Goal: Task Accomplishment & Management: Manage account settings

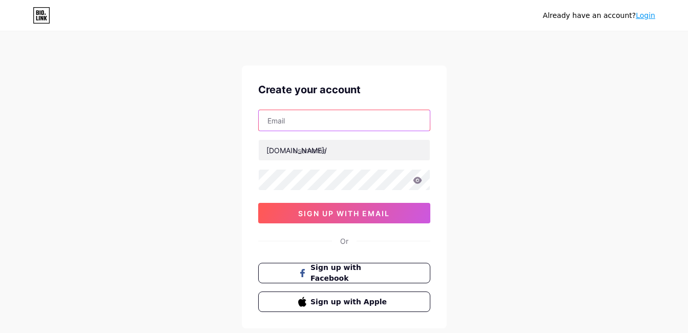
click at [293, 120] on input "text" at bounding box center [344, 120] width 171 height 20
type input "[EMAIL_ADDRESS][DOMAIN_NAME]"
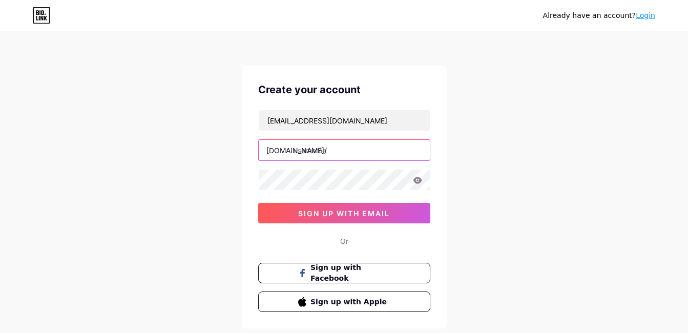
click at [346, 155] on input "text" at bounding box center [344, 150] width 171 height 20
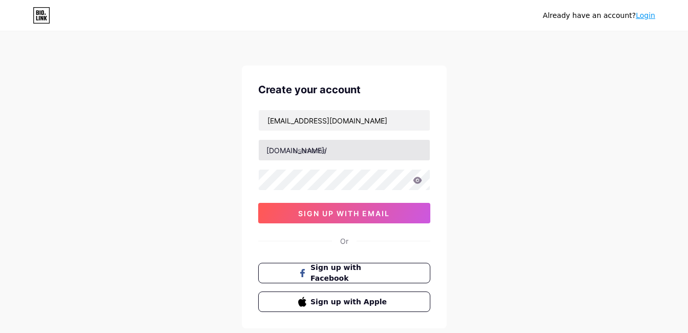
drag, startPoint x: 226, startPoint y: 155, endPoint x: 260, endPoint y: 157, distance: 34.4
click at [225, 155] on div "Already have an account? Login Create your account [PERSON_NAME][EMAIL_ADDRESS]…" at bounding box center [344, 196] width 688 height 392
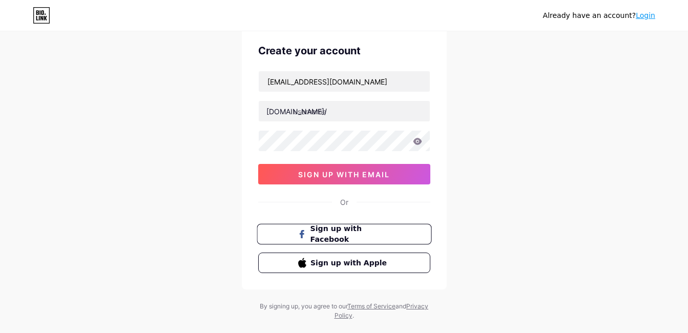
scroll to position [59, 0]
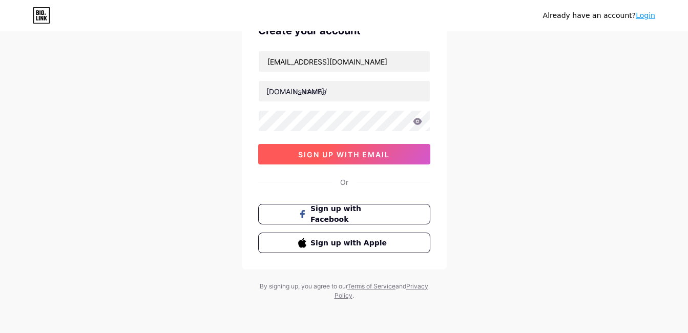
click at [357, 158] on span "sign up with email" at bounding box center [344, 154] width 92 height 9
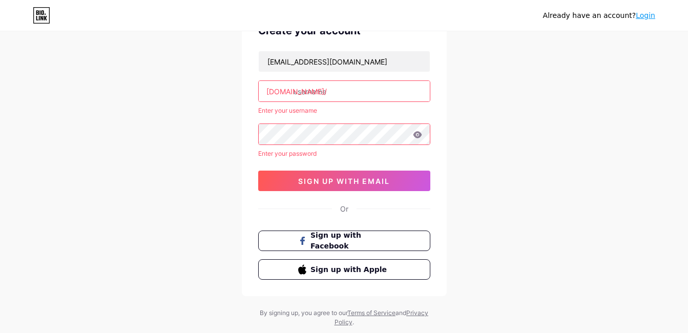
click at [315, 88] on input "text" at bounding box center [344, 91] width 171 height 20
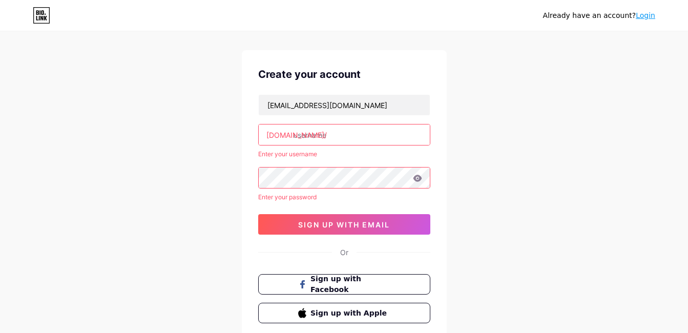
scroll to position [0, 0]
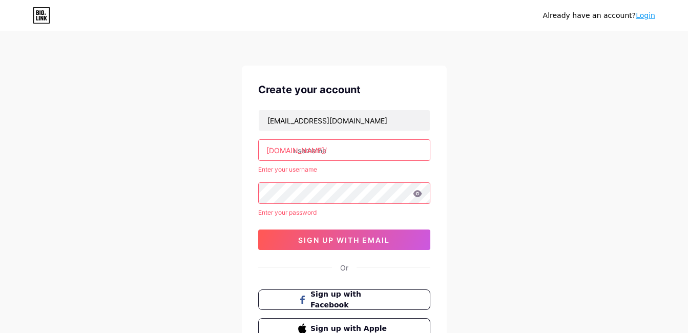
click at [644, 12] on link "Login" at bounding box center [645, 15] width 19 height 8
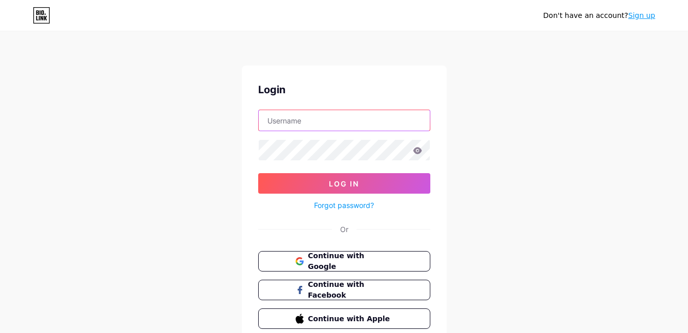
click at [287, 121] on input "text" at bounding box center [344, 120] width 171 height 20
type input "nguyenbinhseo@gmail.com"
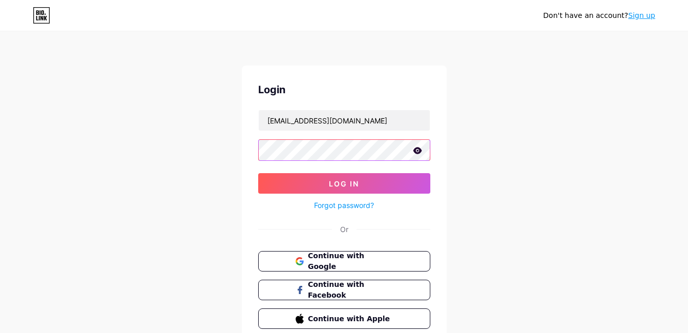
click at [258, 173] on button "Log In" at bounding box center [344, 183] width 172 height 20
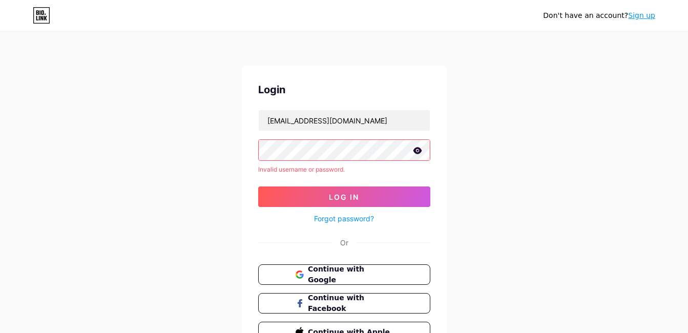
click at [50, 115] on div "Don't have an account? Sign up Login nguyenbinhseo@gmail.com Invalid username o…" at bounding box center [344, 195] width 688 height 391
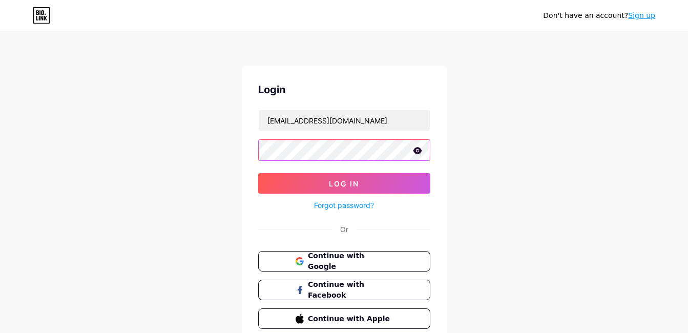
click at [258, 173] on button "Log In" at bounding box center [344, 183] width 172 height 20
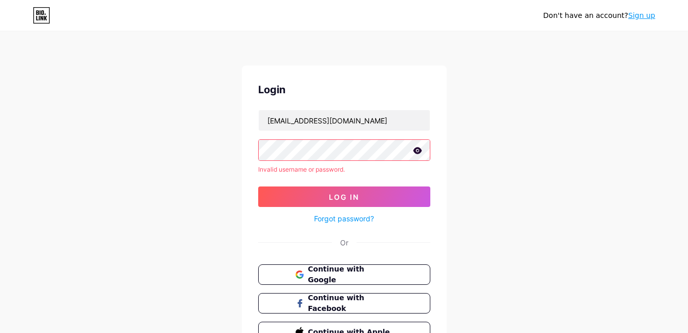
click at [254, 155] on div "Login nguyenbinhseo@gmail.com Invalid username or password. Log In Forgot passw…" at bounding box center [344, 212] width 205 height 293
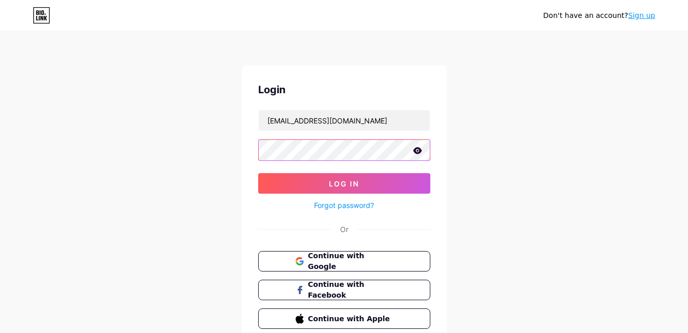
click at [258, 173] on button "Log In" at bounding box center [344, 183] width 172 height 20
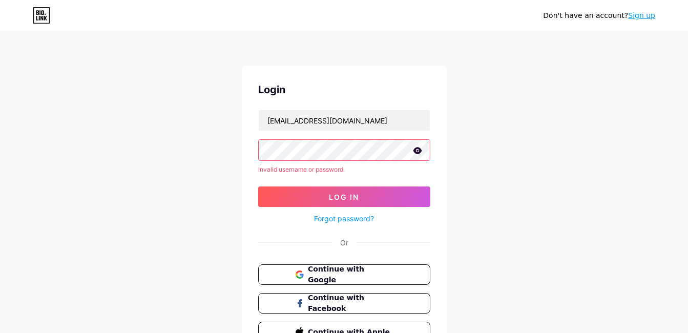
click at [234, 154] on div "Don't have an account? Sign up Login nguyenbinhseo@gmail.com Invalid username o…" at bounding box center [344, 195] width 688 height 391
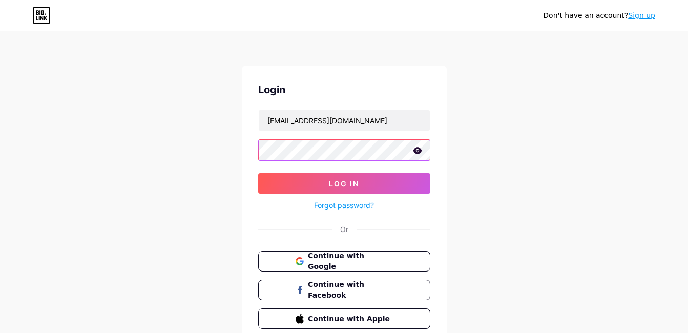
click at [258, 173] on button "Log In" at bounding box center [344, 183] width 172 height 20
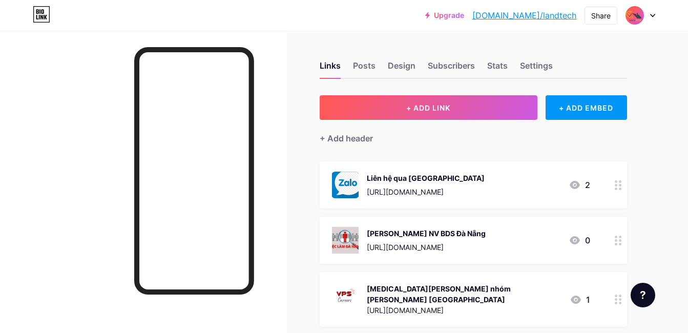
click at [649, 13] on div at bounding box center [641, 15] width 30 height 18
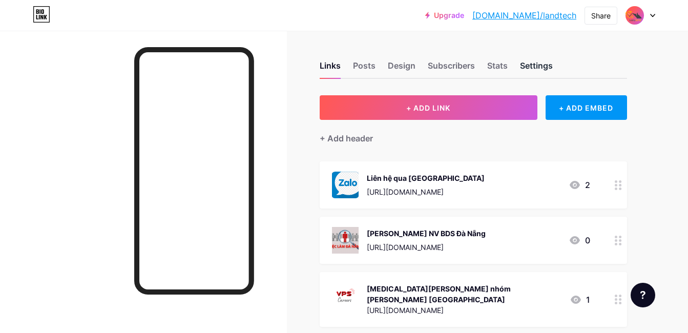
click at [536, 72] on div "Settings" at bounding box center [536, 68] width 33 height 18
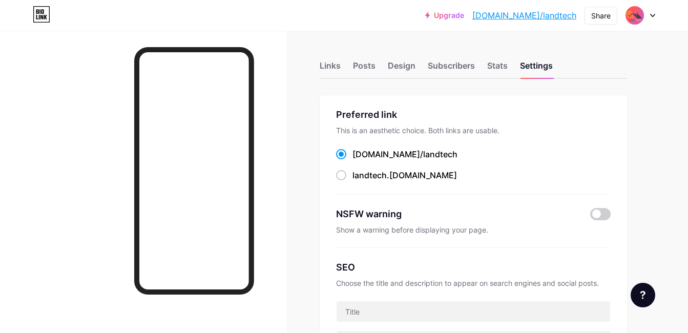
click at [652, 20] on div at bounding box center [641, 15] width 30 height 18
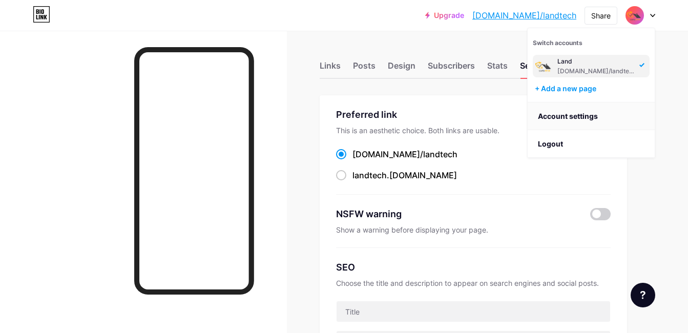
click at [579, 112] on link "Account settings" at bounding box center [591, 116] width 127 height 28
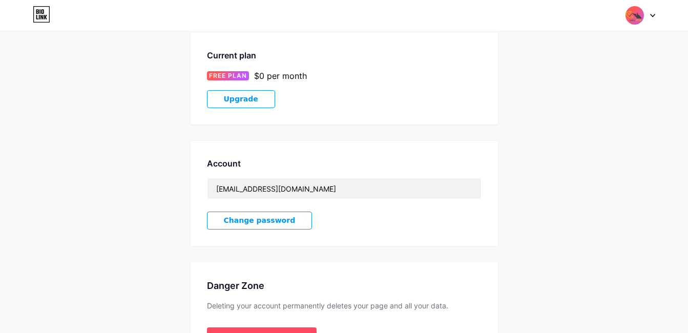
scroll to position [240, 0]
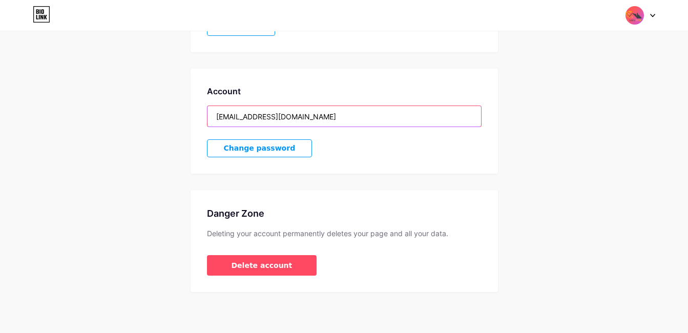
click at [313, 115] on input "nguyenbinhseo@gmail.com" at bounding box center [344, 116] width 274 height 20
drag, startPoint x: 321, startPoint y: 116, endPoint x: 83, endPoint y: 106, distance: 238.5
click at [83, 106] on div "Account Settings My pages Land bio.link/landtech + Add a new page Current plan …" at bounding box center [344, 49] width 688 height 485
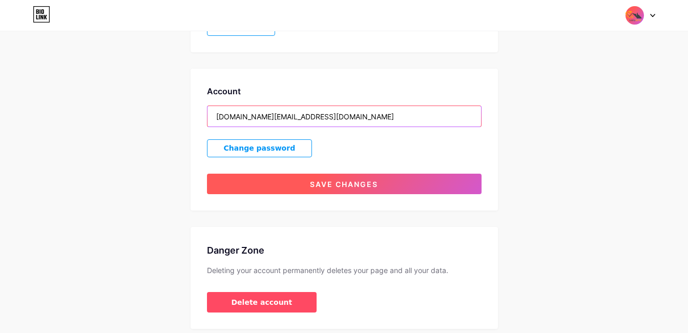
type input "[DOMAIN_NAME][EMAIL_ADDRESS][DOMAIN_NAME]"
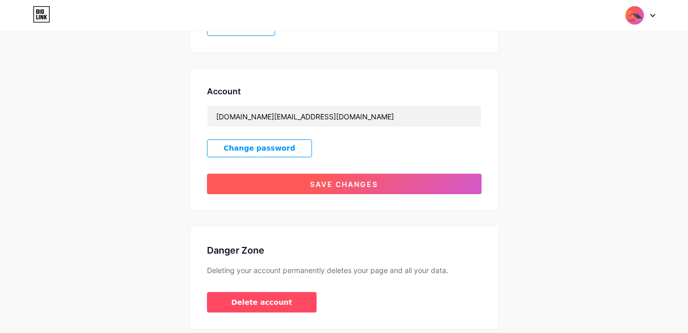
click at [324, 184] on span "Save changes" at bounding box center [344, 184] width 68 height 9
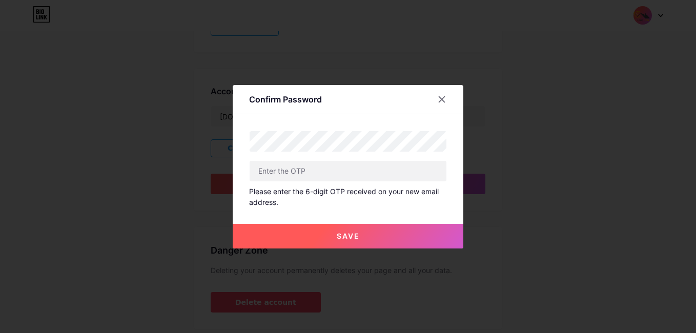
click at [343, 235] on span "Save" at bounding box center [348, 236] width 23 height 9
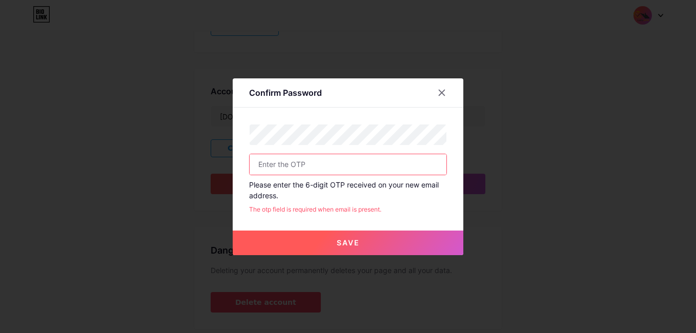
click at [290, 171] on input "text" at bounding box center [348, 164] width 197 height 20
paste input "756459"
type input "756459"
click at [332, 241] on button "Save" at bounding box center [348, 243] width 231 height 25
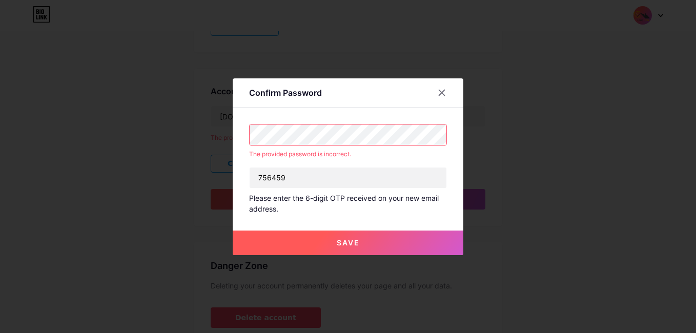
click at [112, 111] on div "Confirm Password The provided password is incorrect. 756459 Please enter the 6-…" at bounding box center [348, 166] width 696 height 333
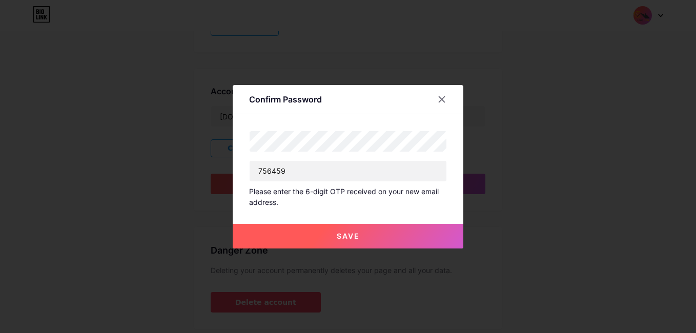
click at [311, 243] on button "Save" at bounding box center [348, 236] width 231 height 25
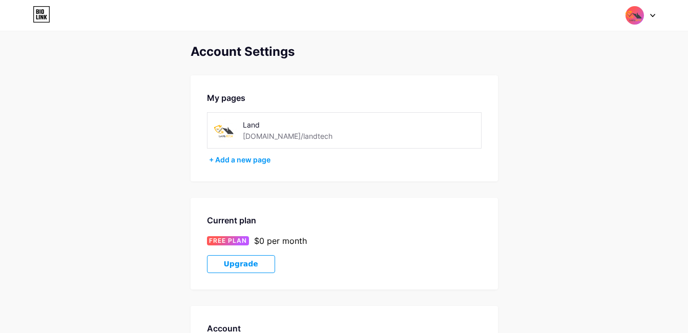
scroll to position [0, 0]
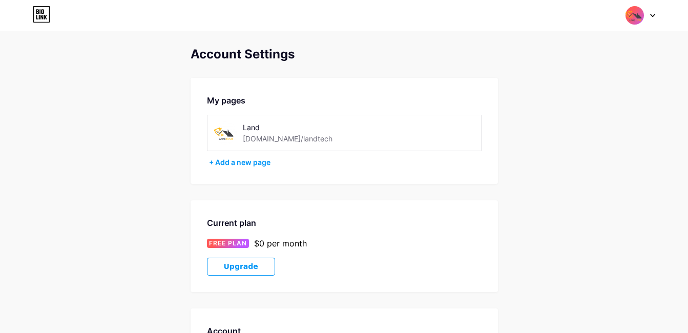
click at [225, 127] on img at bounding box center [225, 132] width 23 height 23
click at [227, 140] on img at bounding box center [225, 132] width 23 height 23
drag, startPoint x: 263, startPoint y: 132, endPoint x: 277, endPoint y: 127, distance: 14.3
click at [263, 131] on div "Land" at bounding box center [296, 127] width 107 height 11
click at [631, 17] on img at bounding box center [634, 15] width 19 height 19
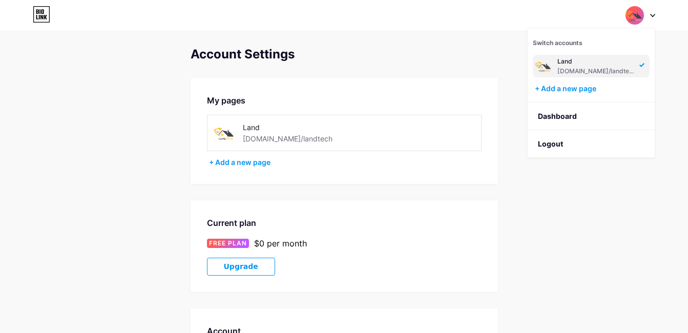
click at [568, 67] on div "bio.link/landtech" at bounding box center [596, 71] width 79 height 8
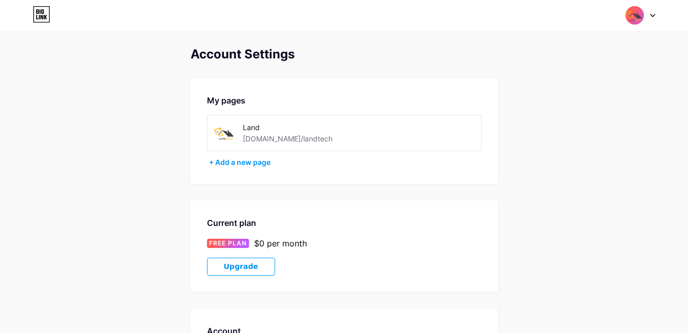
click at [231, 135] on img at bounding box center [225, 132] width 23 height 23
click at [214, 129] on img at bounding box center [225, 132] width 23 height 23
click at [226, 134] on img at bounding box center [225, 132] width 23 height 23
click at [651, 15] on icon at bounding box center [652, 16] width 5 height 4
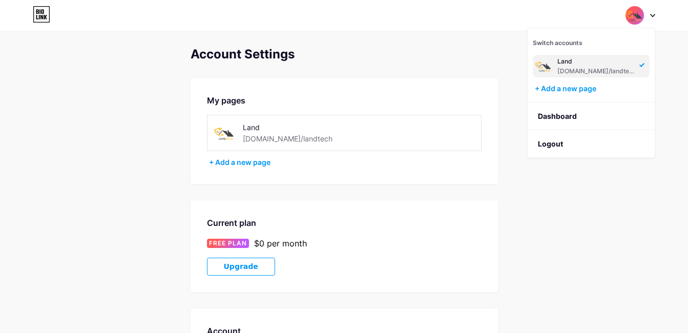
drag, startPoint x: 555, startPoint y: 117, endPoint x: 587, endPoint y: 117, distance: 32.3
click at [556, 117] on link "Dashboard" at bounding box center [591, 116] width 127 height 28
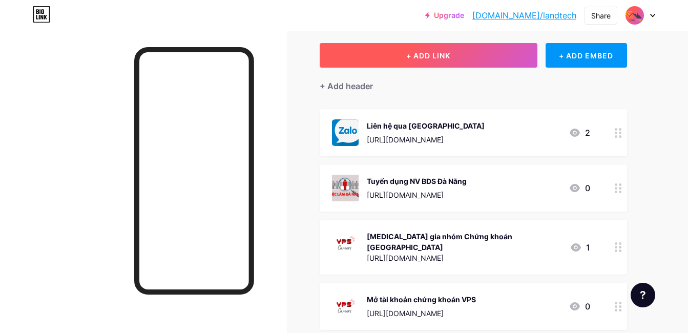
scroll to position [137, 0]
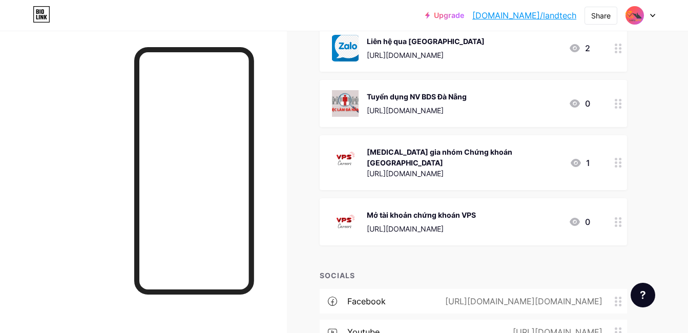
click at [615, 106] on circle at bounding box center [616, 107] width 3 height 3
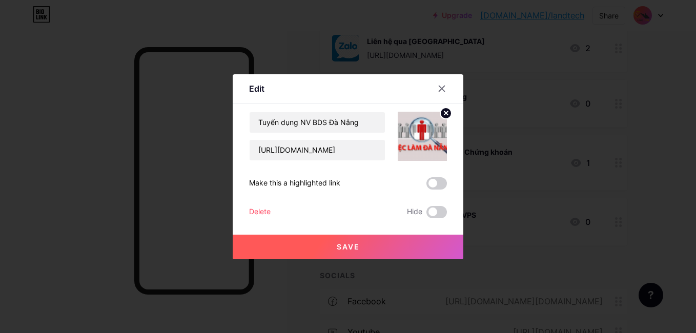
click at [446, 113] on icon at bounding box center [446, 113] width 4 height 4
click at [443, 91] on icon at bounding box center [442, 89] width 8 height 8
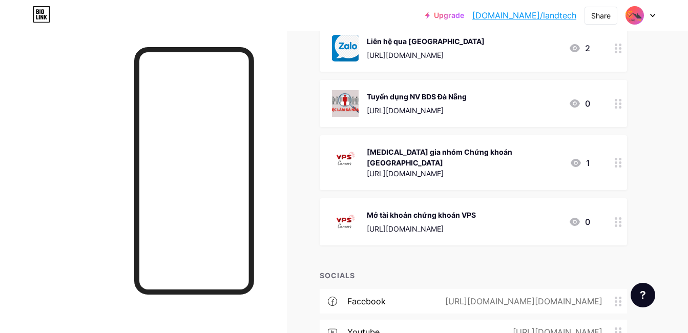
click at [613, 103] on div at bounding box center [618, 103] width 17 height 47
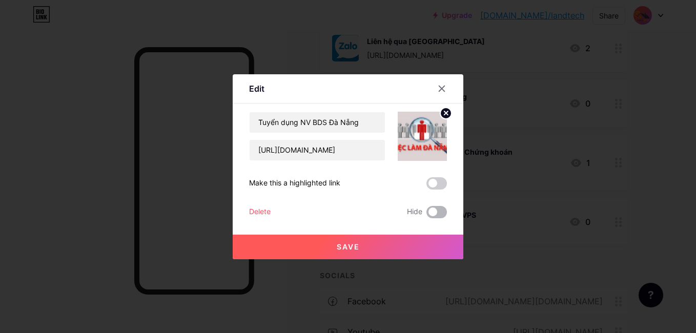
click at [441, 211] on span at bounding box center [436, 212] width 20 height 12
click at [426, 215] on input "checkbox" at bounding box center [426, 215] width 0 height 0
drag, startPoint x: 339, startPoint y: 242, endPoint x: 336, endPoint y: 236, distance: 6.7
click at [336, 236] on button "Save" at bounding box center [348, 247] width 231 height 25
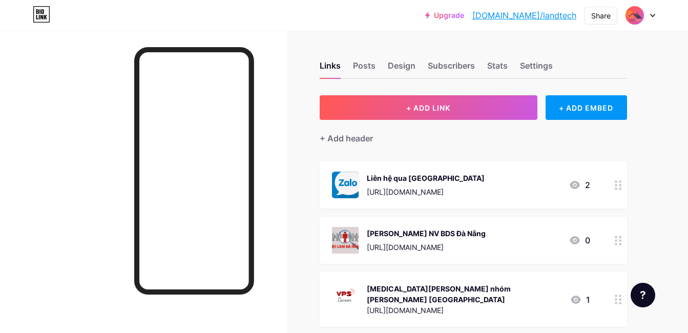
click at [615, 231] on div at bounding box center [618, 240] width 17 height 47
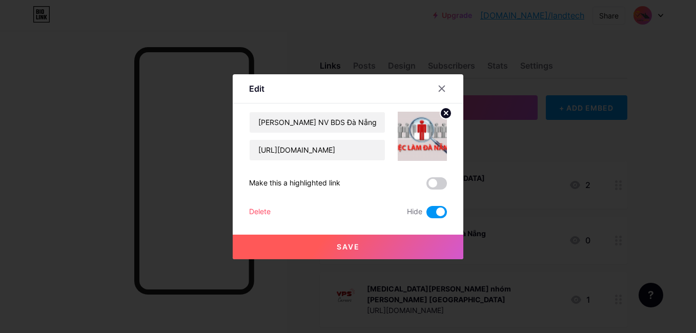
click at [259, 211] on div "Delete" at bounding box center [260, 212] width 22 height 12
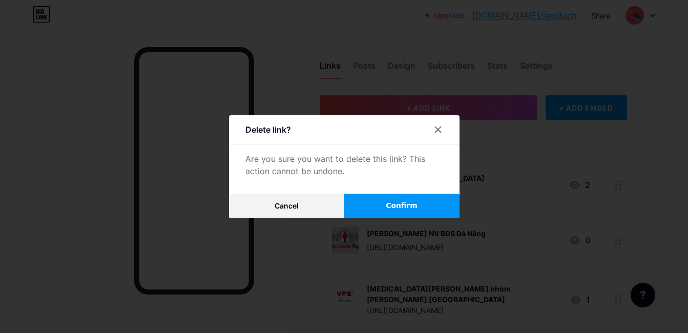
click at [388, 209] on button "Confirm" at bounding box center [401, 206] width 115 height 25
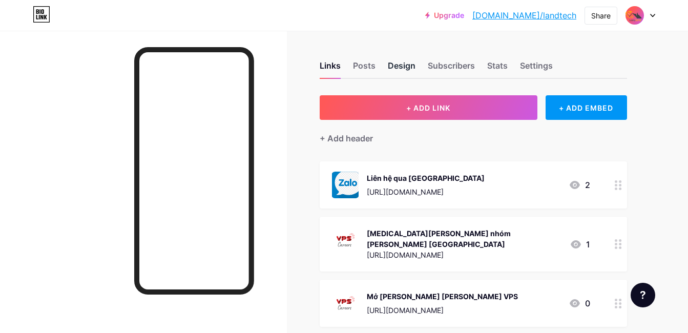
click at [393, 66] on div "Design" at bounding box center [402, 68] width 28 height 18
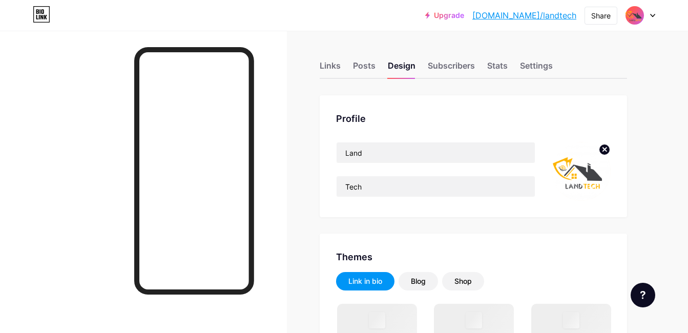
click at [569, 181] on img at bounding box center [581, 171] width 59 height 59
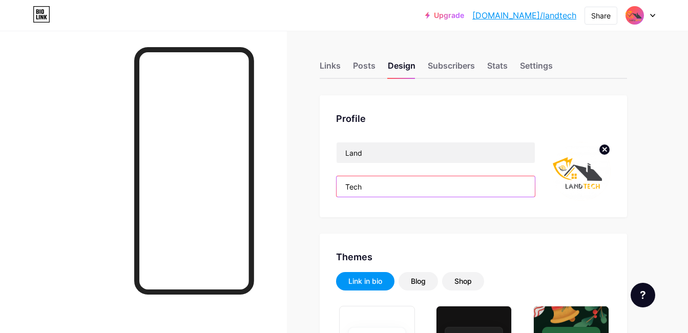
click at [373, 187] on input "Tech" at bounding box center [436, 186] width 198 height 20
drag, startPoint x: 373, startPoint y: 187, endPoint x: 307, endPoint y: 195, distance: 66.5
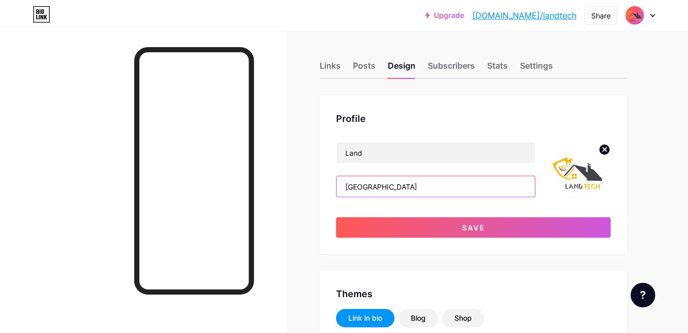
type input "Việt Nam"
click at [583, 198] on img at bounding box center [581, 171] width 59 height 59
drag, startPoint x: 589, startPoint y: 181, endPoint x: 591, endPoint y: 172, distance: 8.8
click at [589, 179] on img at bounding box center [581, 171] width 59 height 59
click at [604, 151] on circle at bounding box center [604, 149] width 11 height 11
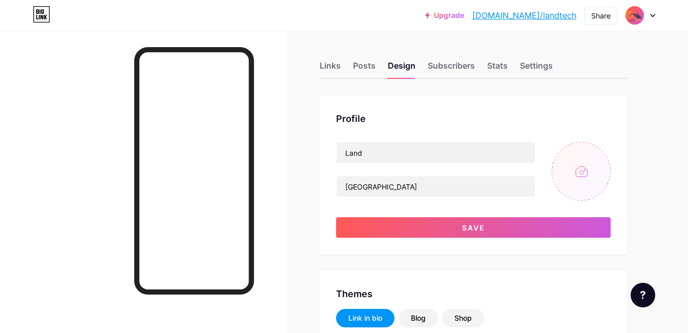
click at [581, 169] on input "file" at bounding box center [581, 171] width 59 height 59
type input "C:\fakepath\ChatGPT Image 16_16_48 29 thg 8, 2025 - Copy.png"
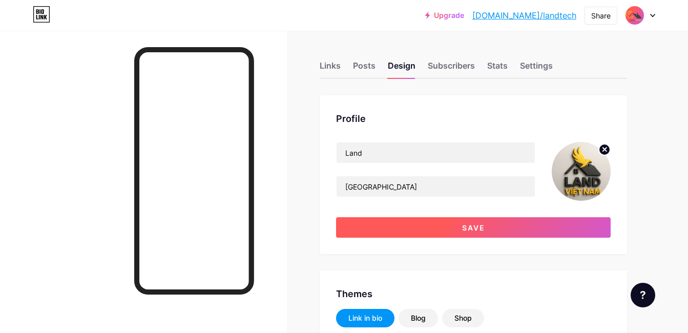
click at [484, 226] on span "Save" at bounding box center [473, 227] width 23 height 9
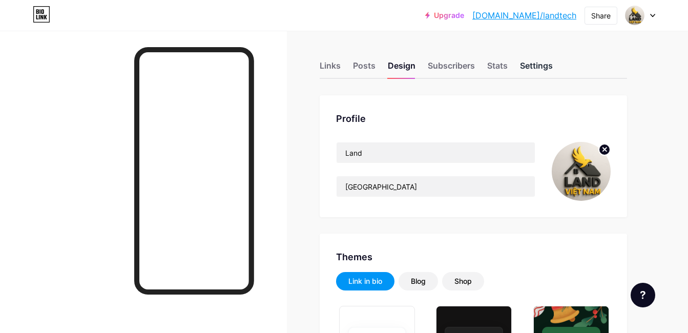
click at [529, 66] on div "Settings" at bounding box center [536, 68] width 33 height 18
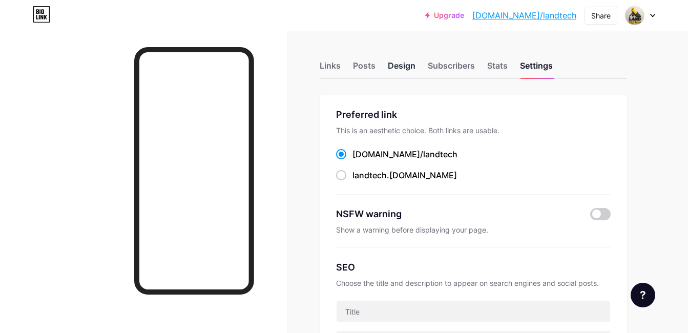
click at [393, 66] on div "Design" at bounding box center [402, 68] width 28 height 18
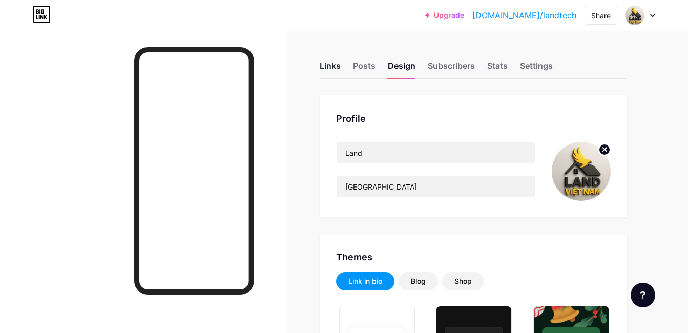
click at [329, 69] on div "Links" at bounding box center [330, 68] width 21 height 18
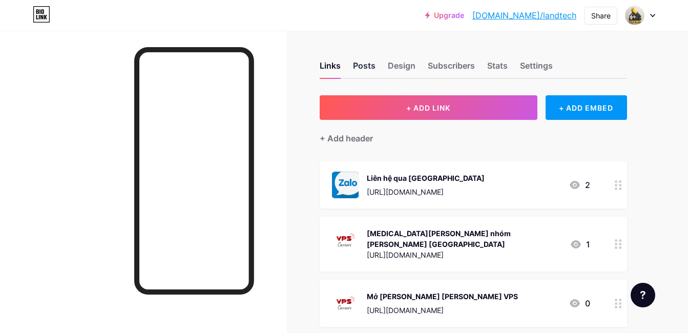
click at [369, 63] on div "Posts" at bounding box center [364, 68] width 23 height 18
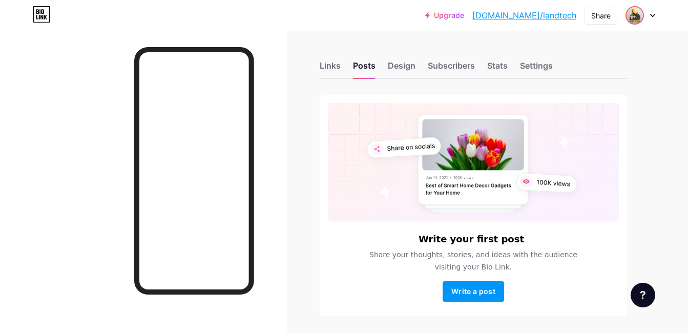
click at [638, 16] on img at bounding box center [635, 15] width 16 height 16
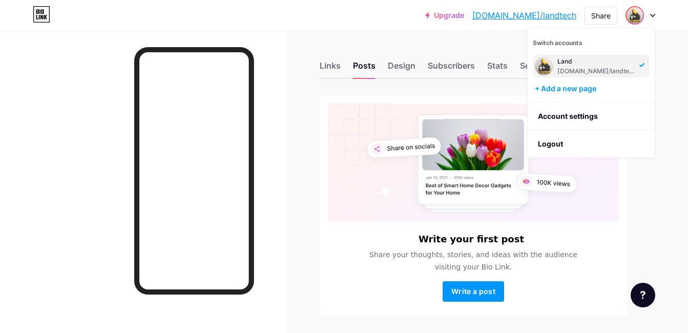
click at [584, 69] on div "bio.link/landtech" at bounding box center [596, 71] width 79 height 8
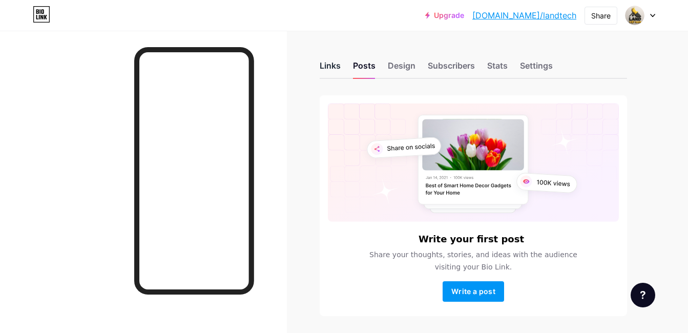
click at [324, 62] on div "Links" at bounding box center [330, 68] width 21 height 18
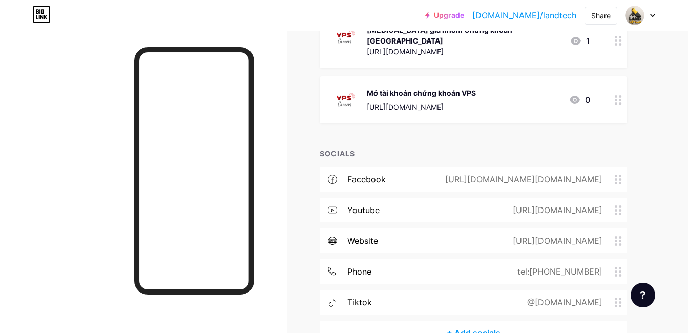
scroll to position [259, 0]
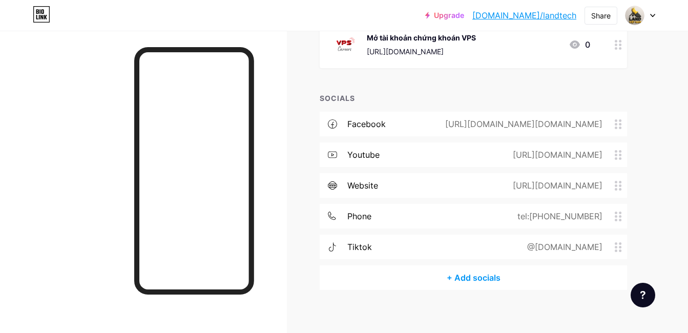
click at [576, 186] on div "website https://landtech.onemedia.com.vn" at bounding box center [473, 185] width 307 height 25
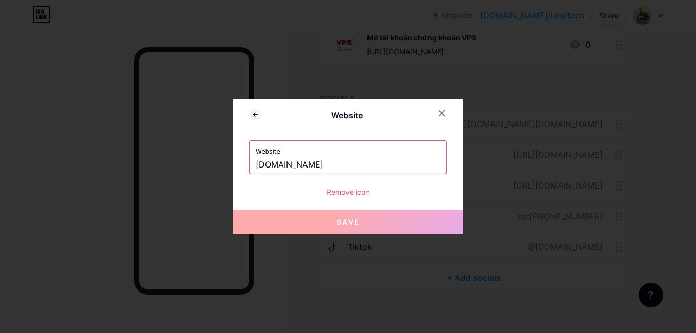
drag, startPoint x: 377, startPoint y: 161, endPoint x: 134, endPoint y: 149, distance: 243.7
click at [134, 149] on div "Website Website landtech.onemedia.com.vn Remove icon Save" at bounding box center [348, 166] width 696 height 333
paste input "https://landvietnam.vn/"
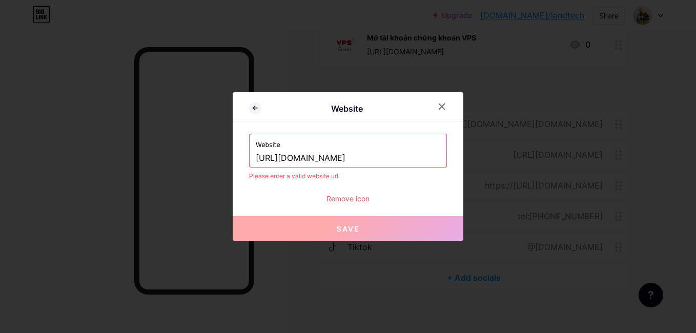
type input "https://landvietnam.vn/"
drag, startPoint x: 328, startPoint y: 230, endPoint x: 334, endPoint y: 227, distance: 6.0
click at [327, 227] on button "Save" at bounding box center [348, 228] width 231 height 25
click at [385, 162] on input "https://landvietnam.vn/" at bounding box center [348, 158] width 184 height 17
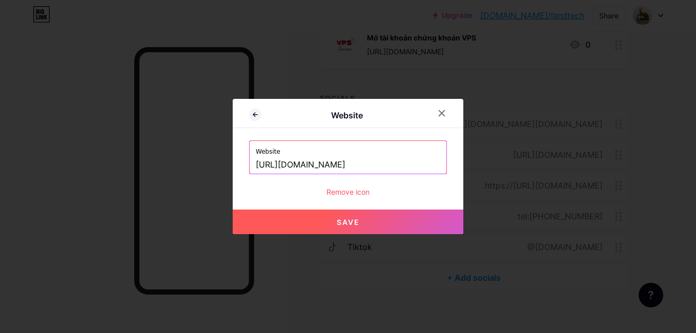
type input "https://landvietnam.vn"
click at [383, 225] on button "Save" at bounding box center [348, 222] width 231 height 25
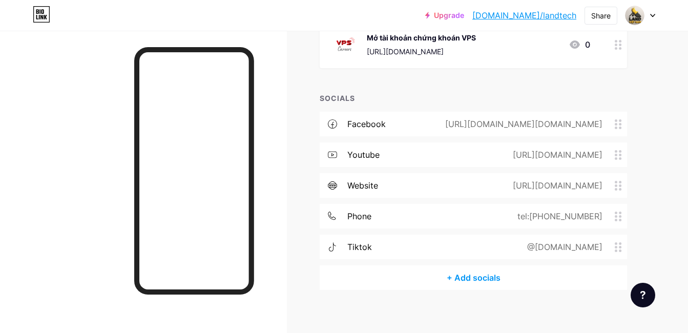
click at [618, 150] on icon at bounding box center [618, 155] width 7 height 10
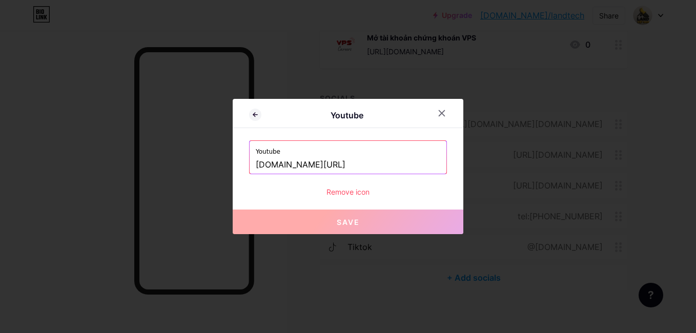
drag, startPoint x: 409, startPoint y: 164, endPoint x: 222, endPoint y: 189, distance: 189.2
click at [222, 189] on div "Youtube Youtube www.youtube.com/@landtechvn Remove icon Save" at bounding box center [348, 166] width 696 height 333
click at [401, 157] on input "www.youtube.com/@landtechvn" at bounding box center [348, 164] width 184 height 17
click at [443, 111] on icon at bounding box center [442, 113] width 8 height 8
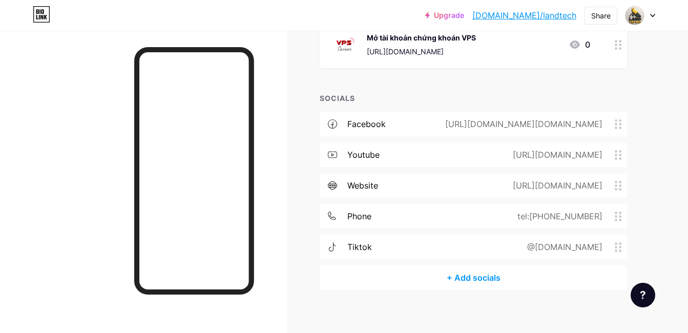
click at [620, 121] on div "[URL][DOMAIN_NAME][DOMAIN_NAME]" at bounding box center [528, 124] width 198 height 12
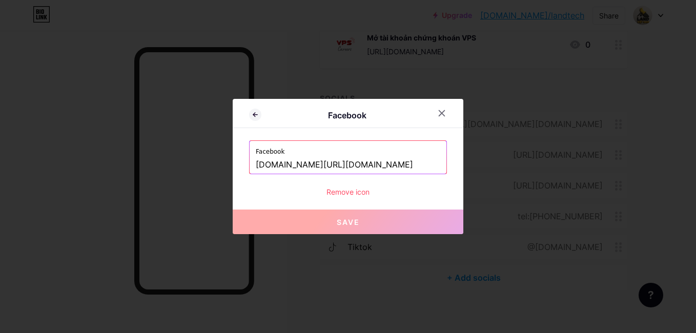
drag, startPoint x: 401, startPoint y: 165, endPoint x: 103, endPoint y: 164, distance: 297.7
click at [99, 166] on div "Facebook Facebook www.facebook.com/landtech.org Remove icon Save" at bounding box center [348, 166] width 696 height 333
paste input "[URL][DOMAIN_NAME][DOMAIN_NAME]"
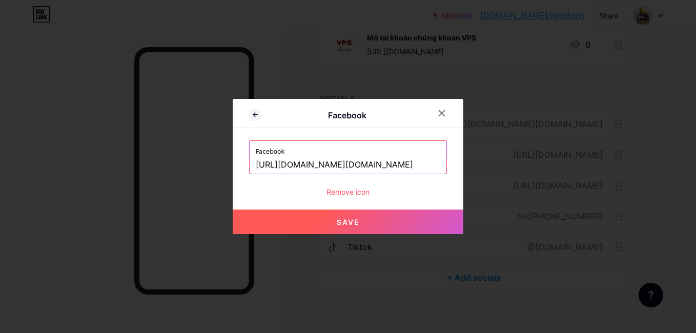
type input "[URL][DOMAIN_NAME][DOMAIN_NAME]"
click at [361, 217] on button "Save" at bounding box center [348, 222] width 231 height 25
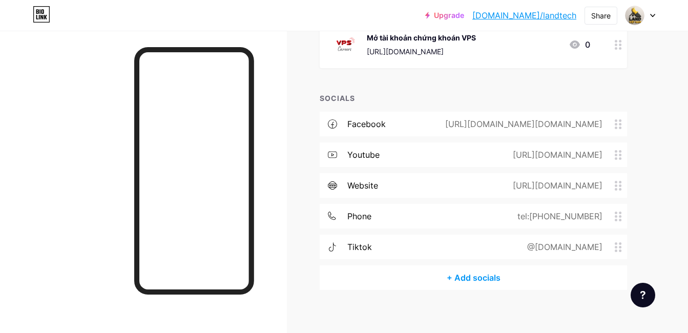
click at [619, 154] on circle at bounding box center [620, 155] width 3 height 3
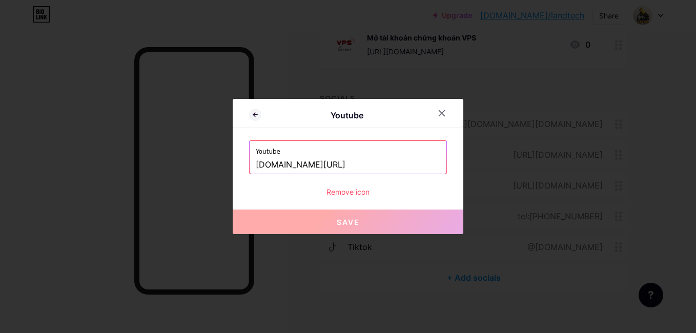
drag, startPoint x: 311, startPoint y: 178, endPoint x: 116, endPoint y: 172, distance: 195.8
click at [69, 181] on div "Youtube Youtube www.youtube.com/@landtechvn Remove icon Save" at bounding box center [348, 166] width 696 height 333
paste input "[URL][DOMAIN_NAME]"
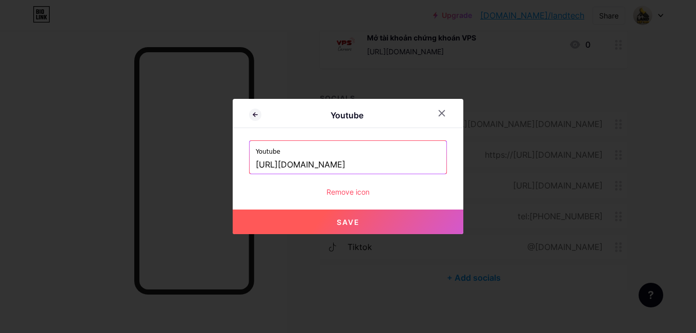
type input "[URL][DOMAIN_NAME]"
click at [351, 218] on span "Save" at bounding box center [348, 222] width 23 height 9
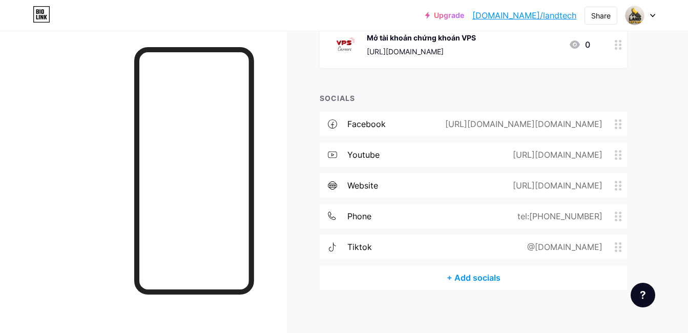
click at [616, 246] on circle at bounding box center [616, 247] width 3 height 3
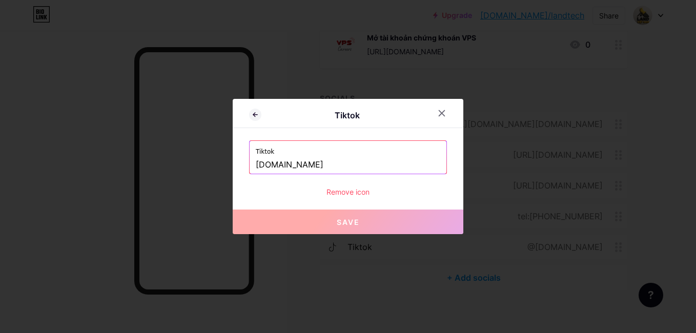
click at [288, 163] on input "landtech.vn" at bounding box center [348, 164] width 184 height 17
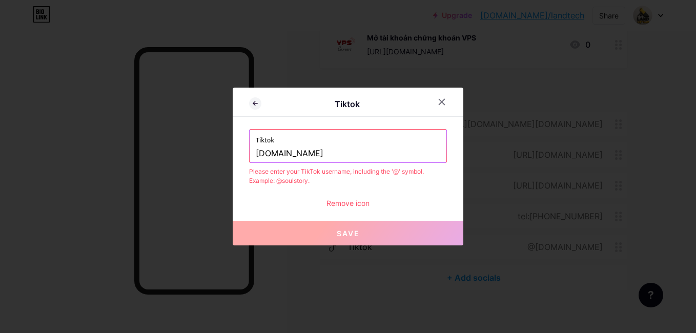
type input "landvietnam.vn"
click at [309, 202] on div "Remove icon" at bounding box center [348, 203] width 198 height 11
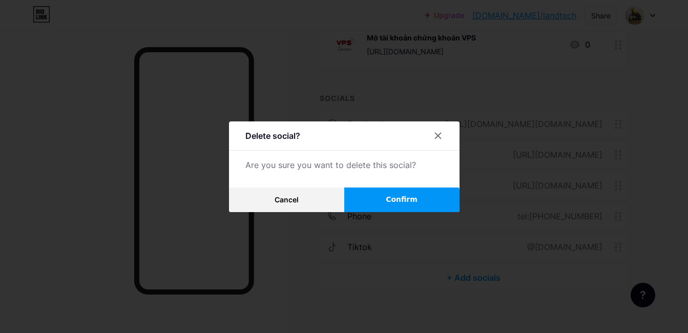
drag, startPoint x: 449, startPoint y: 134, endPoint x: 443, endPoint y: 136, distance: 6.8
click at [447, 134] on div at bounding box center [438, 136] width 18 height 18
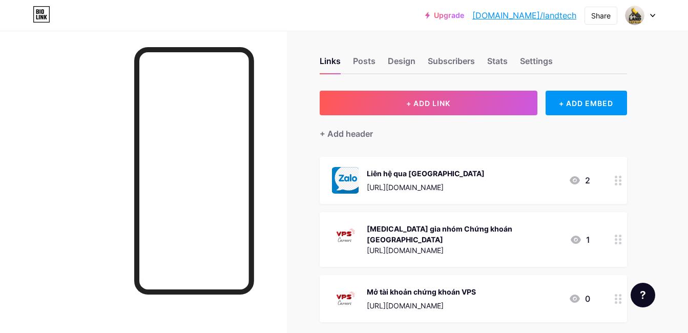
scroll to position [0, 0]
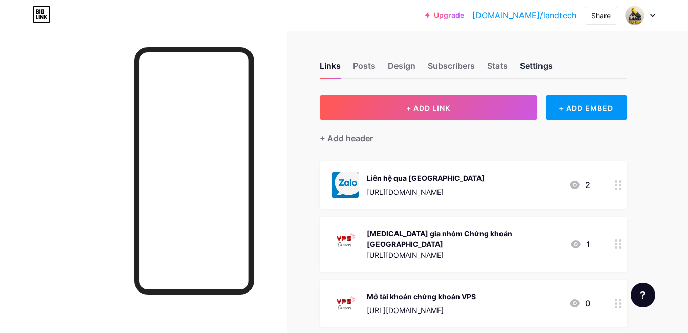
click at [542, 66] on div "Settings" at bounding box center [536, 68] width 33 height 18
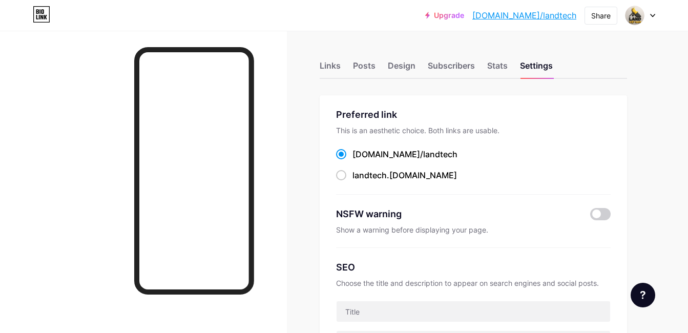
click at [563, 11] on link "bio.link/landtech" at bounding box center [524, 15] width 104 height 12
click at [339, 173] on span at bounding box center [341, 175] width 10 height 10
click at [352, 181] on input "landtech .bio.link" at bounding box center [355, 184] width 7 height 7
radio input "true"
click at [344, 153] on span at bounding box center [341, 154] width 10 height 10
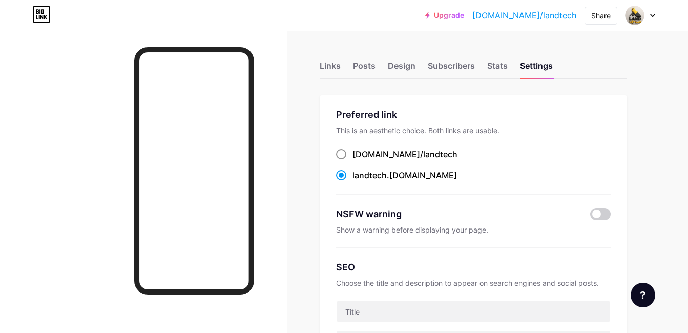
click at [352, 160] on input "bio.link/ landtech" at bounding box center [355, 163] width 7 height 7
radio input "true"
click at [490, 64] on div "Stats" at bounding box center [497, 68] width 20 height 18
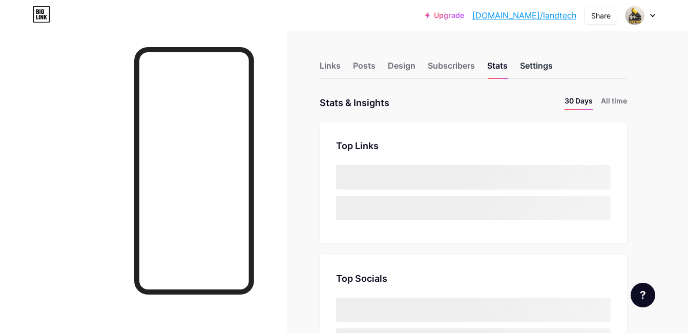
click at [530, 63] on div "Settings" at bounding box center [536, 68] width 33 height 18
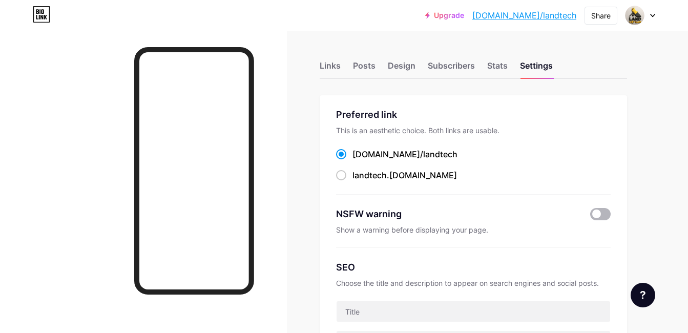
click at [606, 214] on span at bounding box center [600, 214] width 20 height 12
click at [590, 217] on input "checkbox" at bounding box center [590, 217] width 0 height 0
click at [410, 231] on div "Show a warning before displaying your page." at bounding box center [473, 230] width 275 height 10
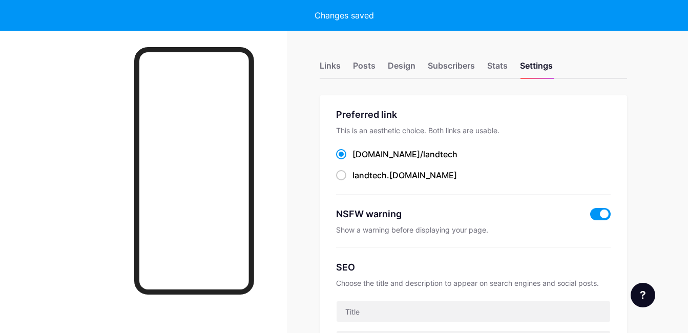
click at [373, 229] on div "Show a warning before displaying your page." at bounding box center [473, 230] width 275 height 10
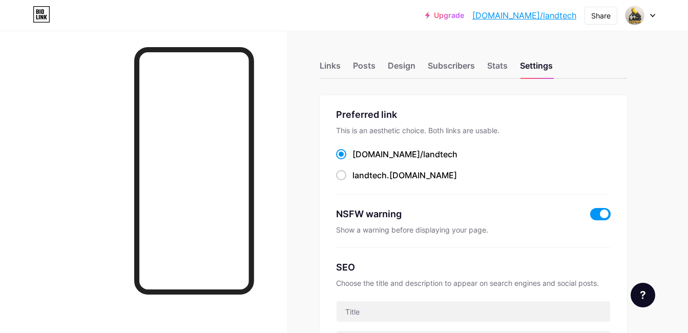
click at [595, 205] on div "NSFW warning Show a warning before displaying your page." at bounding box center [473, 221] width 275 height 53
click at [597, 215] on span at bounding box center [600, 214] width 20 height 12
click at [590, 217] on input "checkbox" at bounding box center [590, 217] width 0 height 0
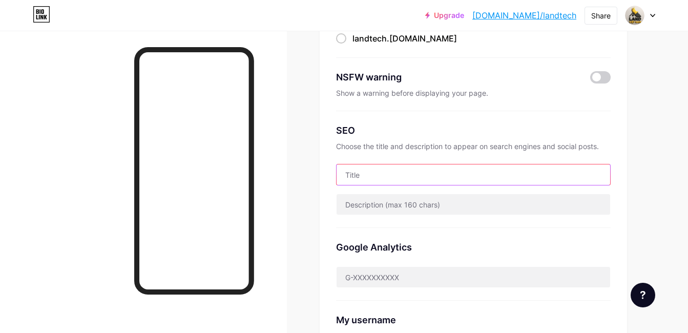
click at [377, 173] on input "text" at bounding box center [474, 174] width 274 height 20
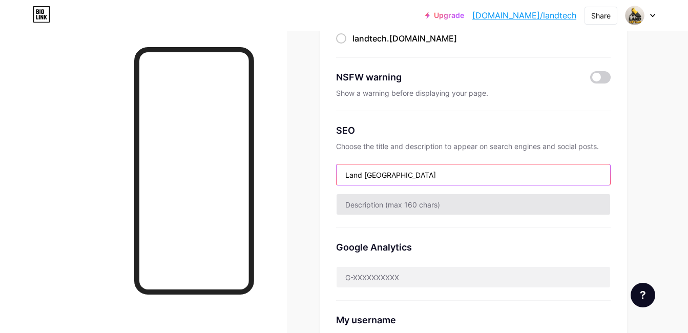
type input "Land Việt Nam"
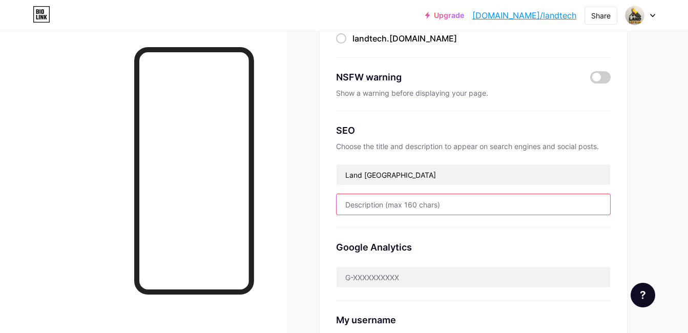
click at [393, 200] on input "text" at bounding box center [474, 204] width 274 height 20
type input "L"
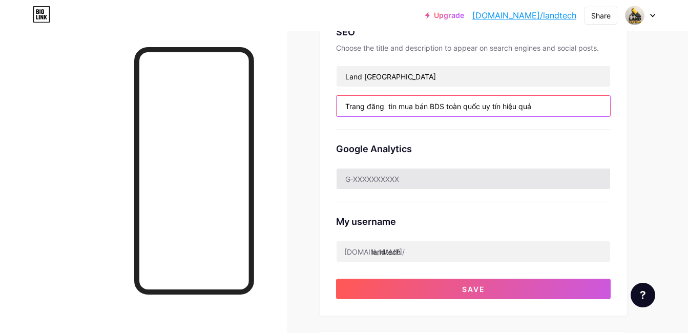
scroll to position [273, 0]
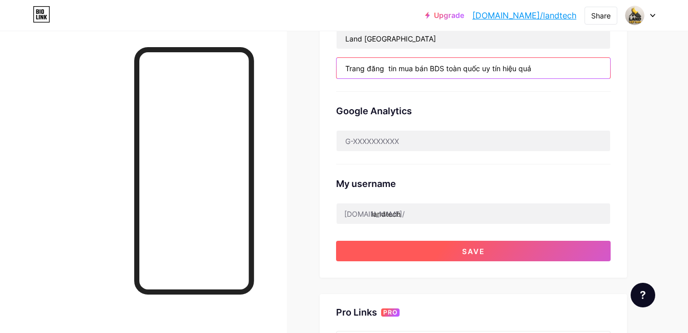
type input "Trang đăng tin mua bán BDS toàn quốc uy tín hiệu quả"
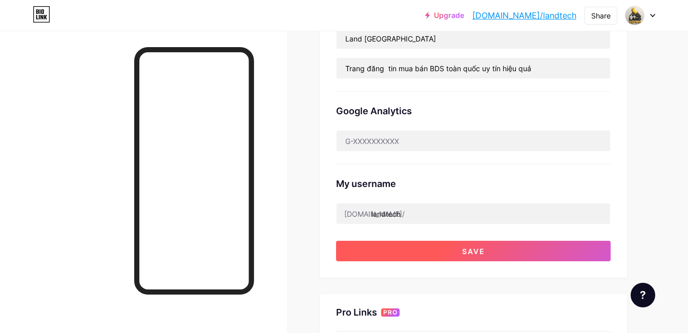
click at [453, 249] on button "Save" at bounding box center [473, 251] width 275 height 20
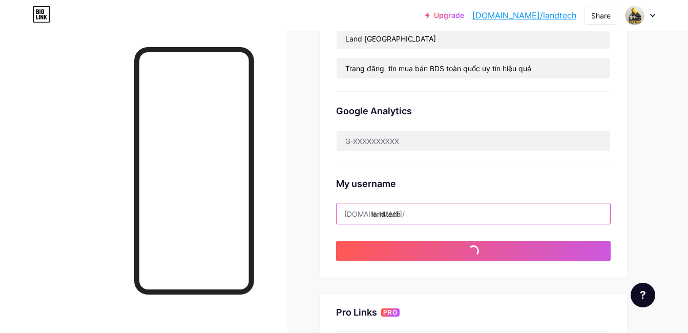
click at [417, 205] on input "landtech" at bounding box center [474, 213] width 274 height 20
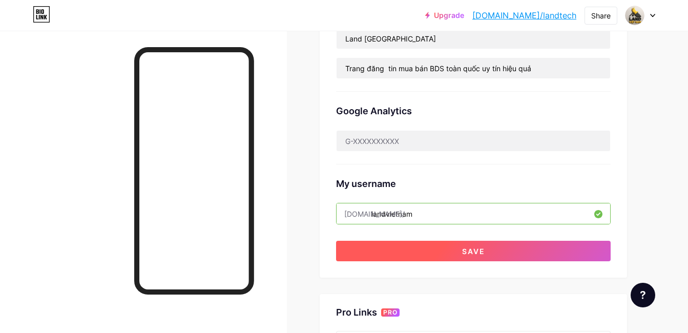
type input "landvietnam"
click at [423, 246] on button "Save" at bounding box center [473, 251] width 275 height 20
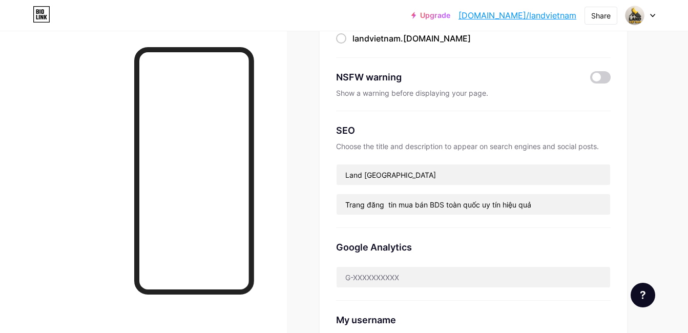
scroll to position [0, 0]
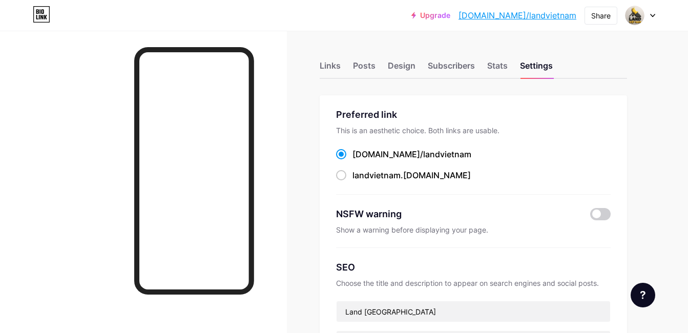
click at [532, 15] on link "[DOMAIN_NAME]/landvietnam" at bounding box center [518, 15] width 118 height 12
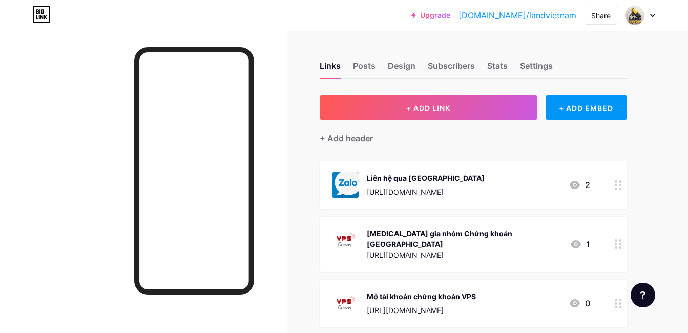
click at [618, 189] on icon at bounding box center [618, 185] width 7 height 10
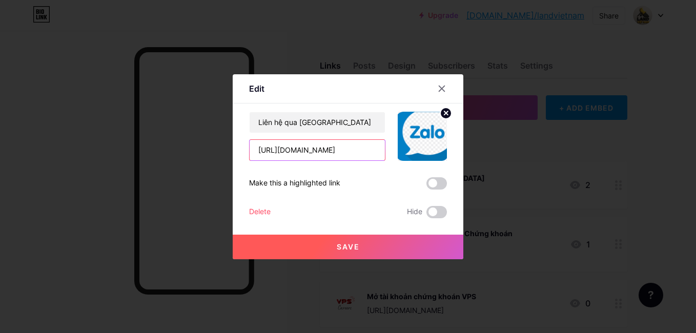
drag, startPoint x: 373, startPoint y: 150, endPoint x: 182, endPoint y: 133, distance: 192.4
click at [182, 133] on div "Edit Content YouTube Play YouTube video without leaving your page. ADD Vimeo Pl…" at bounding box center [348, 166] width 696 height 333
click at [435, 184] on span at bounding box center [436, 183] width 20 height 12
click at [426, 186] on input "checkbox" at bounding box center [426, 186] width 0 height 0
click at [363, 242] on button "Save" at bounding box center [348, 247] width 231 height 25
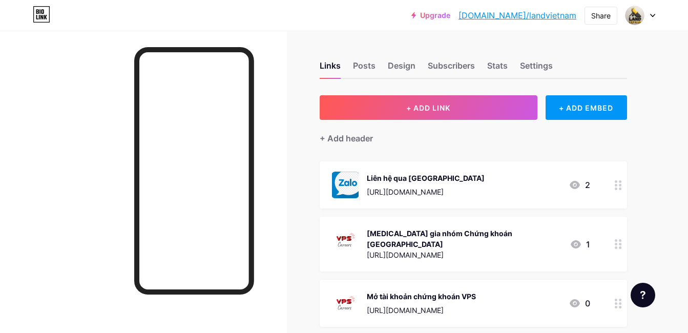
scroll to position [137, 0]
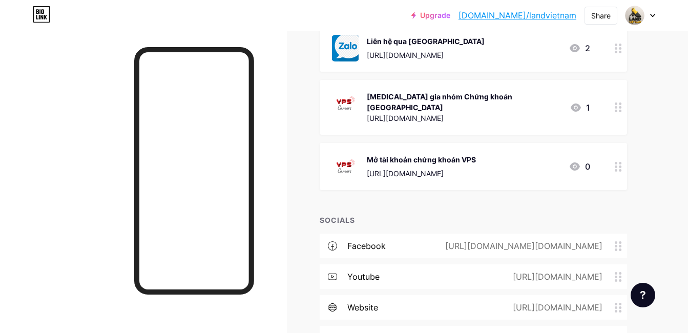
click at [486, 103] on div "[MEDICAL_DATA] gia nhóm Chứng khoán [GEOGRAPHIC_DATA] [URL][DOMAIN_NAME]" at bounding box center [464, 107] width 195 height 34
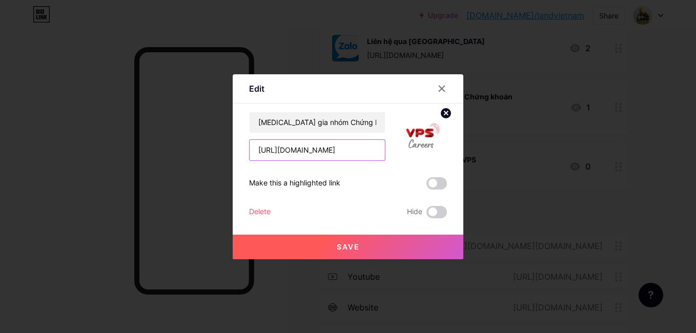
drag, startPoint x: 364, startPoint y: 148, endPoint x: 109, endPoint y: 126, distance: 256.1
click at [109, 126] on div "Edit Content YouTube Play YouTube video without leaving your page. ADD Vimeo Pl…" at bounding box center [348, 166] width 696 height 333
click at [435, 90] on div at bounding box center [441, 88] width 18 height 18
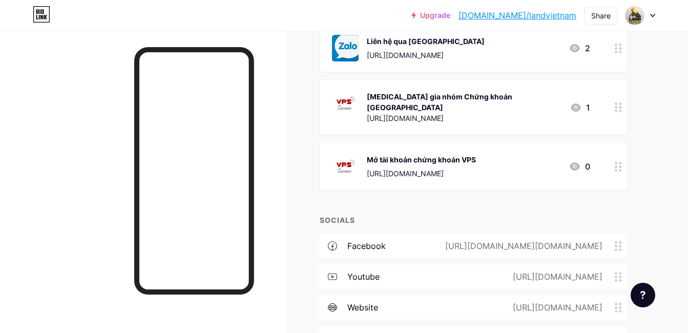
click at [615, 165] on circle at bounding box center [616, 166] width 3 height 3
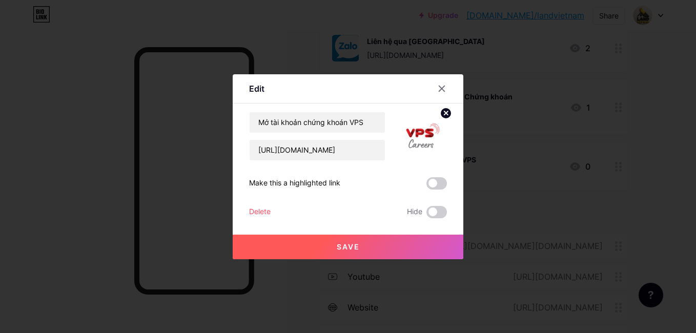
click at [256, 213] on div "Delete" at bounding box center [260, 212] width 22 height 12
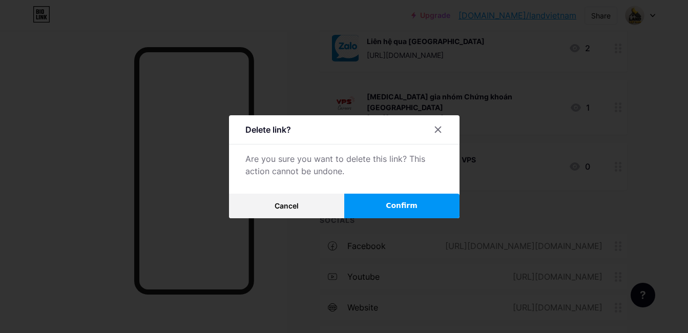
click at [431, 203] on button "Confirm" at bounding box center [401, 206] width 115 height 25
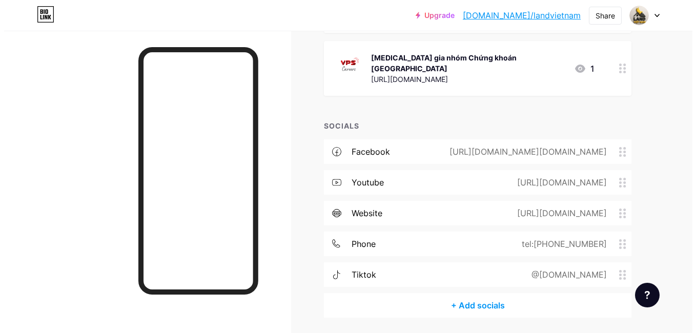
scroll to position [203, 0]
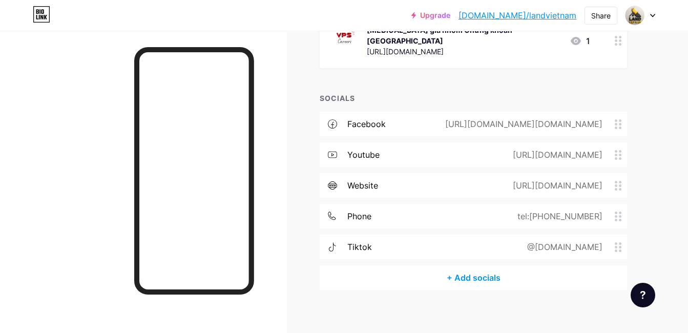
click at [487, 273] on div "+ Add socials" at bounding box center [473, 277] width 307 height 25
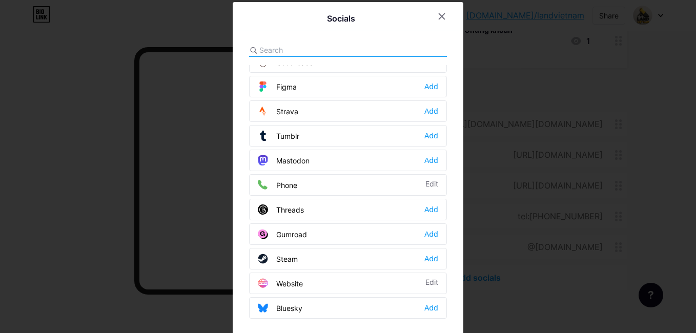
scroll to position [924, 0]
click at [431, 182] on div "Edit" at bounding box center [431, 184] width 13 height 10
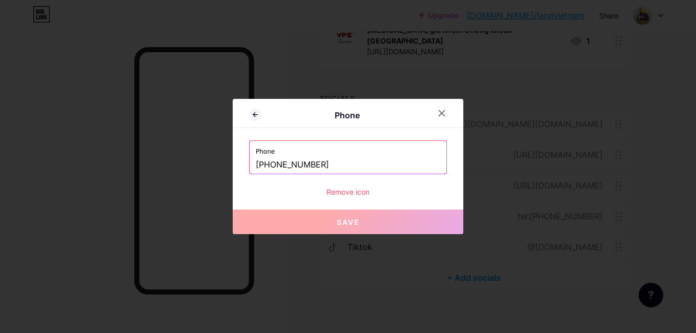
drag, startPoint x: 354, startPoint y: 231, endPoint x: 407, endPoint y: 193, distance: 65.8
click at [354, 231] on button "Save" at bounding box center [348, 222] width 231 height 25
click at [434, 112] on div at bounding box center [441, 113] width 18 height 18
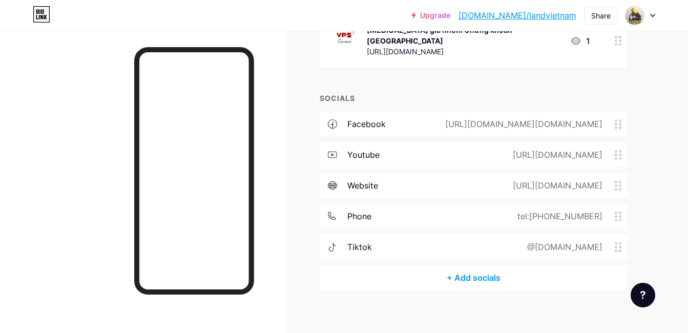
click at [483, 269] on div "+ Add socials" at bounding box center [473, 277] width 307 height 25
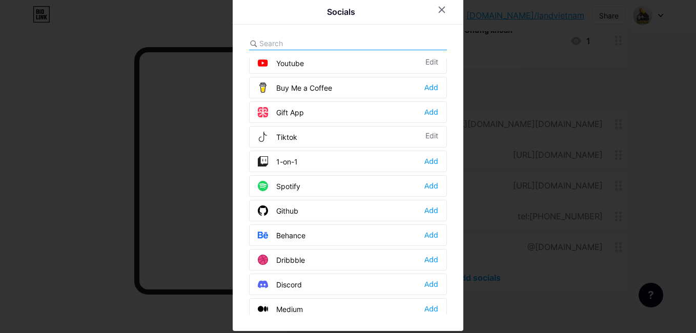
scroll to position [0, 0]
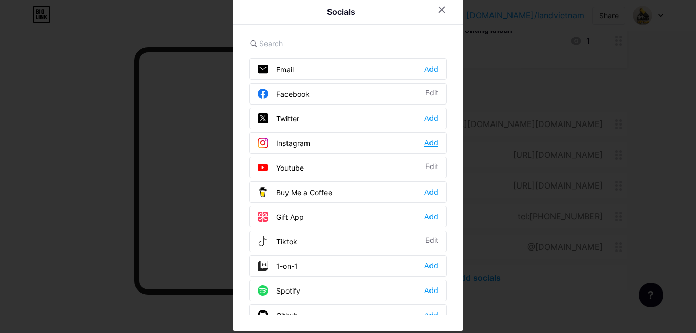
click at [429, 142] on div "Add" at bounding box center [431, 143] width 14 height 10
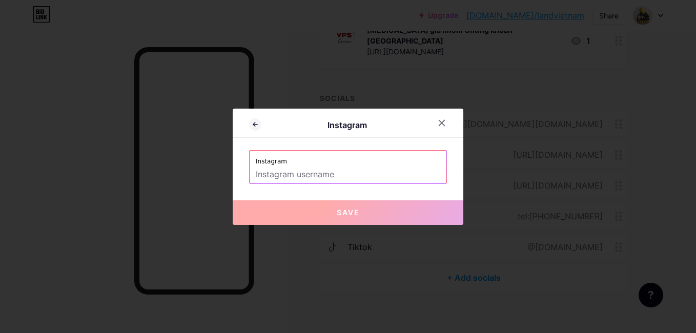
click at [277, 173] on input "text" at bounding box center [348, 174] width 184 height 17
paste input "[URL][DOMAIN_NAME][DOMAIN_NAME]"
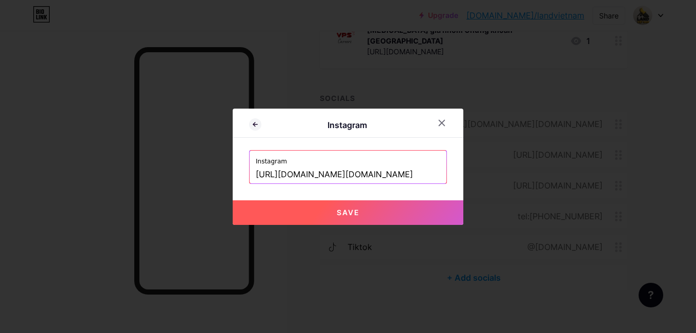
click at [337, 209] on span "Save" at bounding box center [348, 212] width 23 height 9
type input "[URL][DOMAIN_NAME][DOMAIN_NAME][DOMAIN_NAME]"
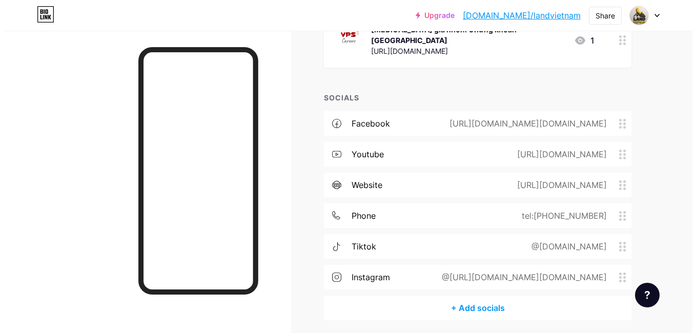
scroll to position [234, 0]
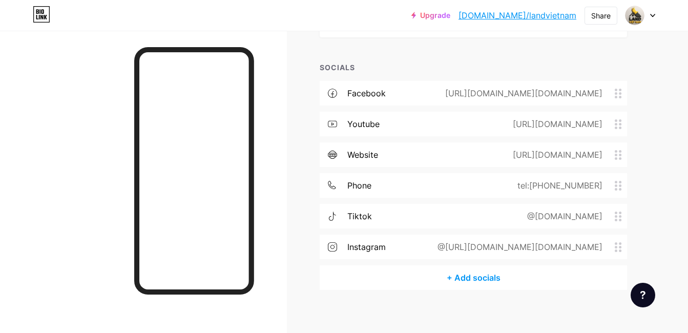
click at [475, 267] on div "+ Add socials" at bounding box center [473, 277] width 307 height 25
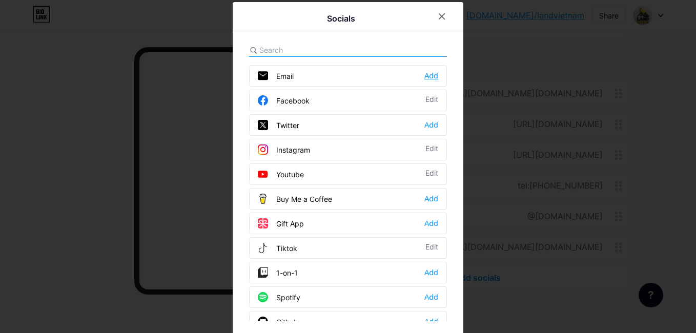
click at [429, 75] on div "Add" at bounding box center [431, 76] width 14 height 10
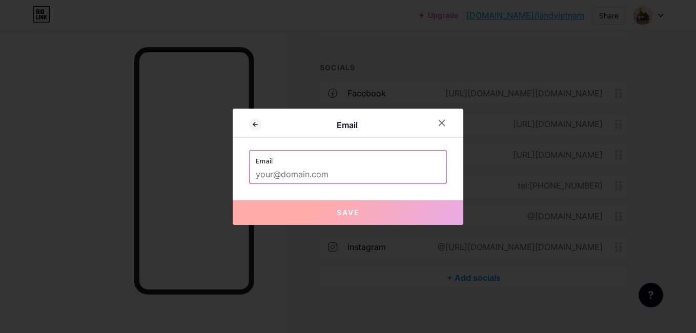
click at [321, 179] on input "text" at bounding box center [348, 174] width 184 height 17
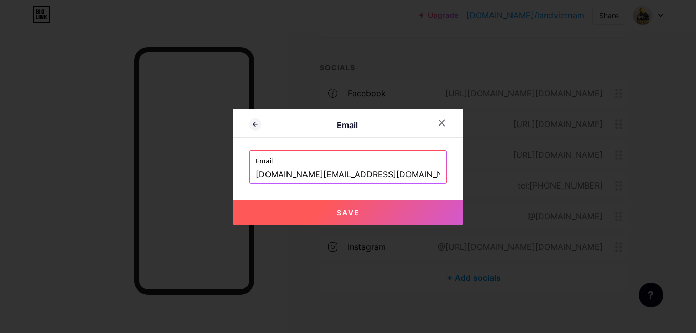
click at [304, 222] on button "Save" at bounding box center [348, 212] width 231 height 25
type input "mailto:[DOMAIN_NAME][EMAIL_ADDRESS][DOMAIN_NAME]"
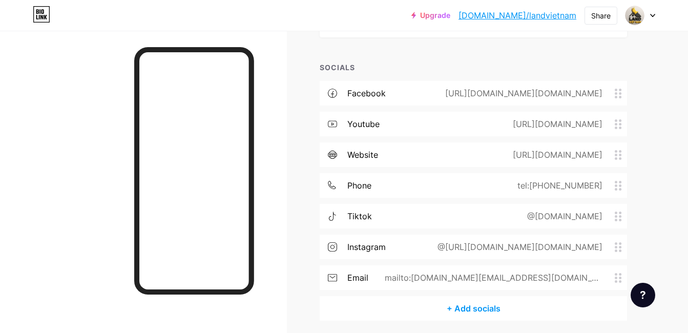
click at [475, 301] on div "+ Add socials" at bounding box center [473, 308] width 307 height 25
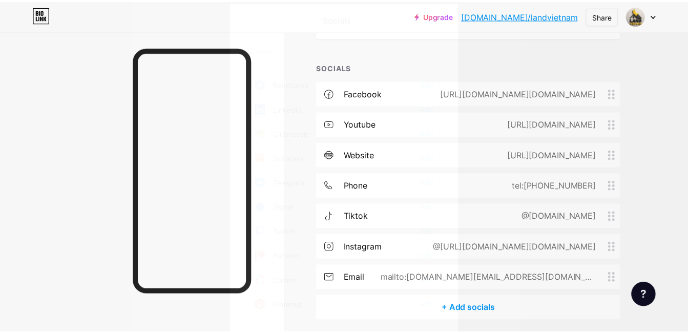
scroll to position [0, 0]
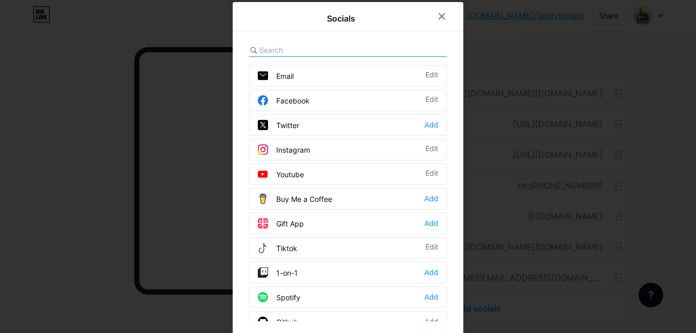
click at [626, 157] on div at bounding box center [348, 166] width 696 height 333
